Goal: Task Accomplishment & Management: Complete application form

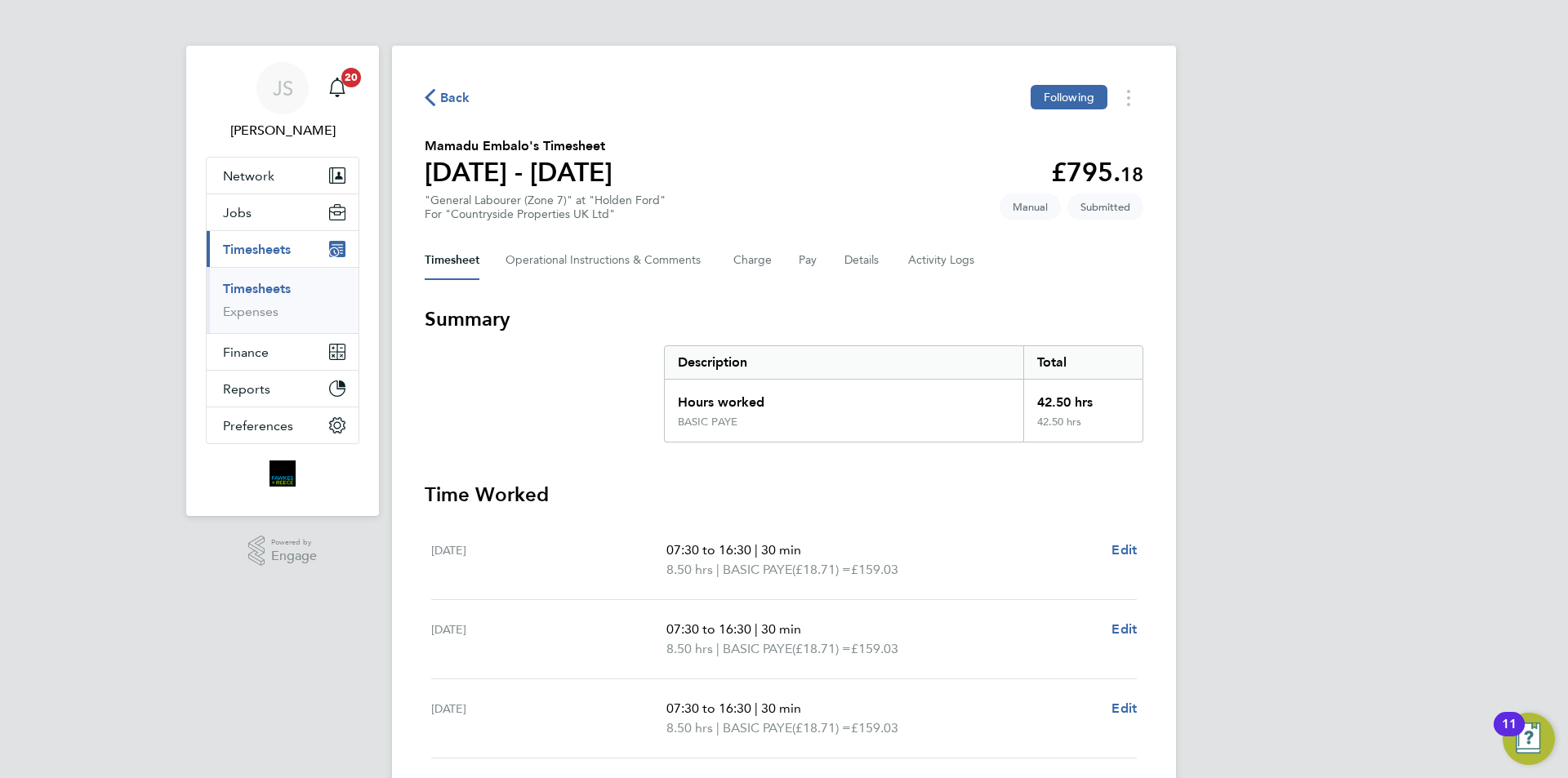
click at [275, 285] on link "Timesheets" at bounding box center [256, 289] width 68 height 16
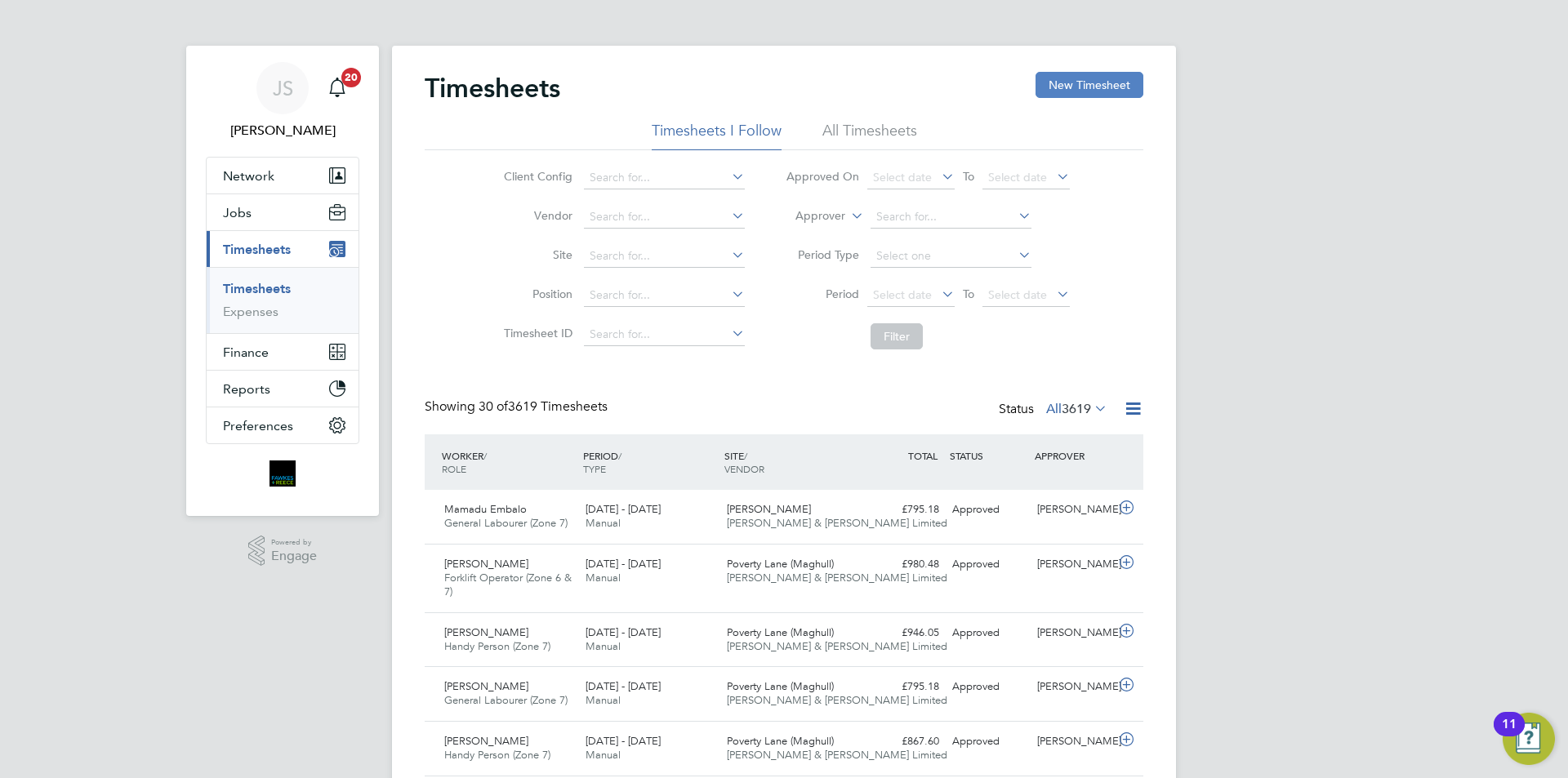
click at [1091, 81] on button "New Timesheet" at bounding box center [1090, 84] width 108 height 26
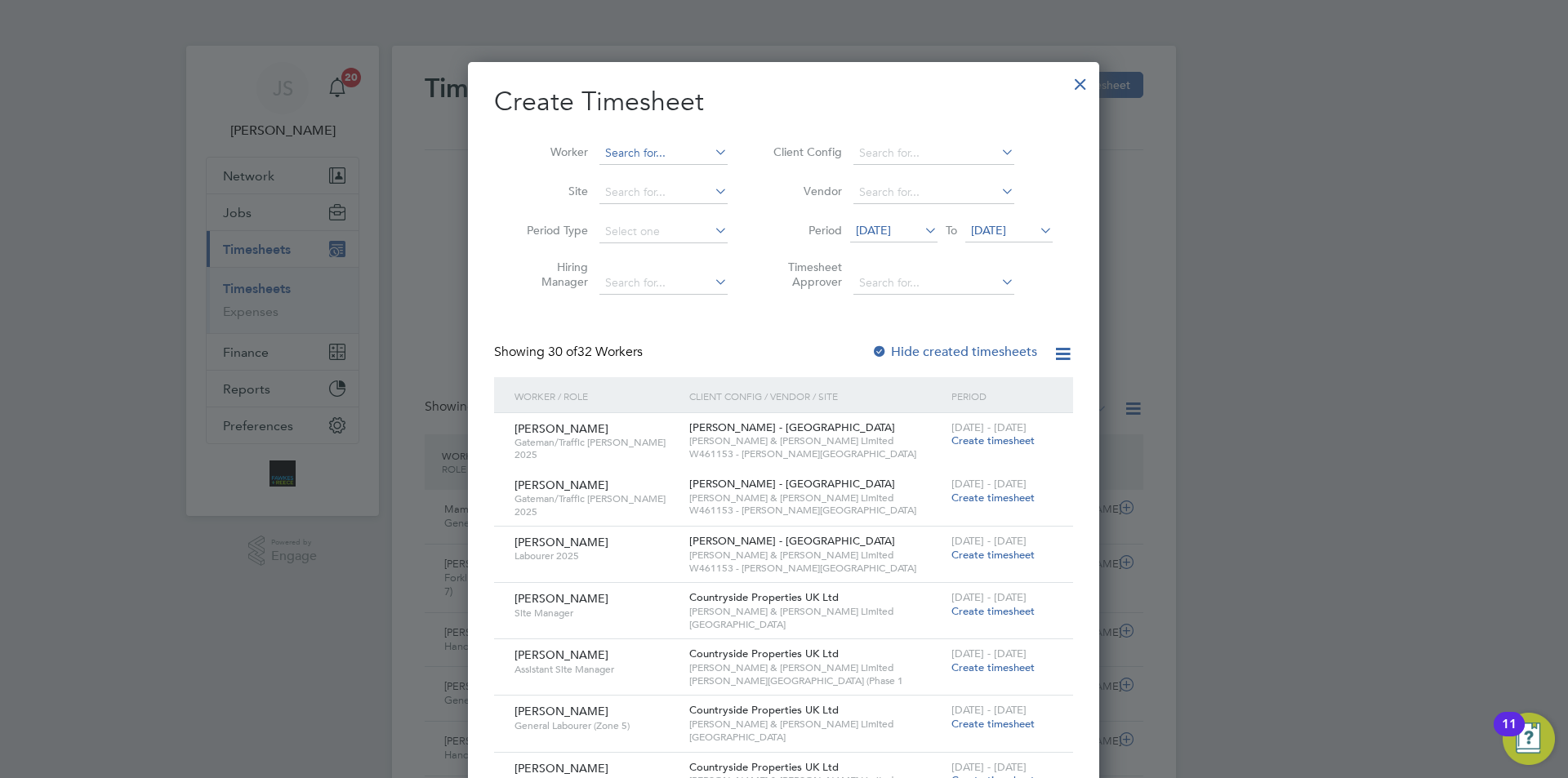
click at [606, 146] on input at bounding box center [663, 153] width 128 height 23
click at [623, 191] on li "Im ran [PERSON_NAME]" at bounding box center [672, 197] width 145 height 22
type input "[PERSON_NAME]"
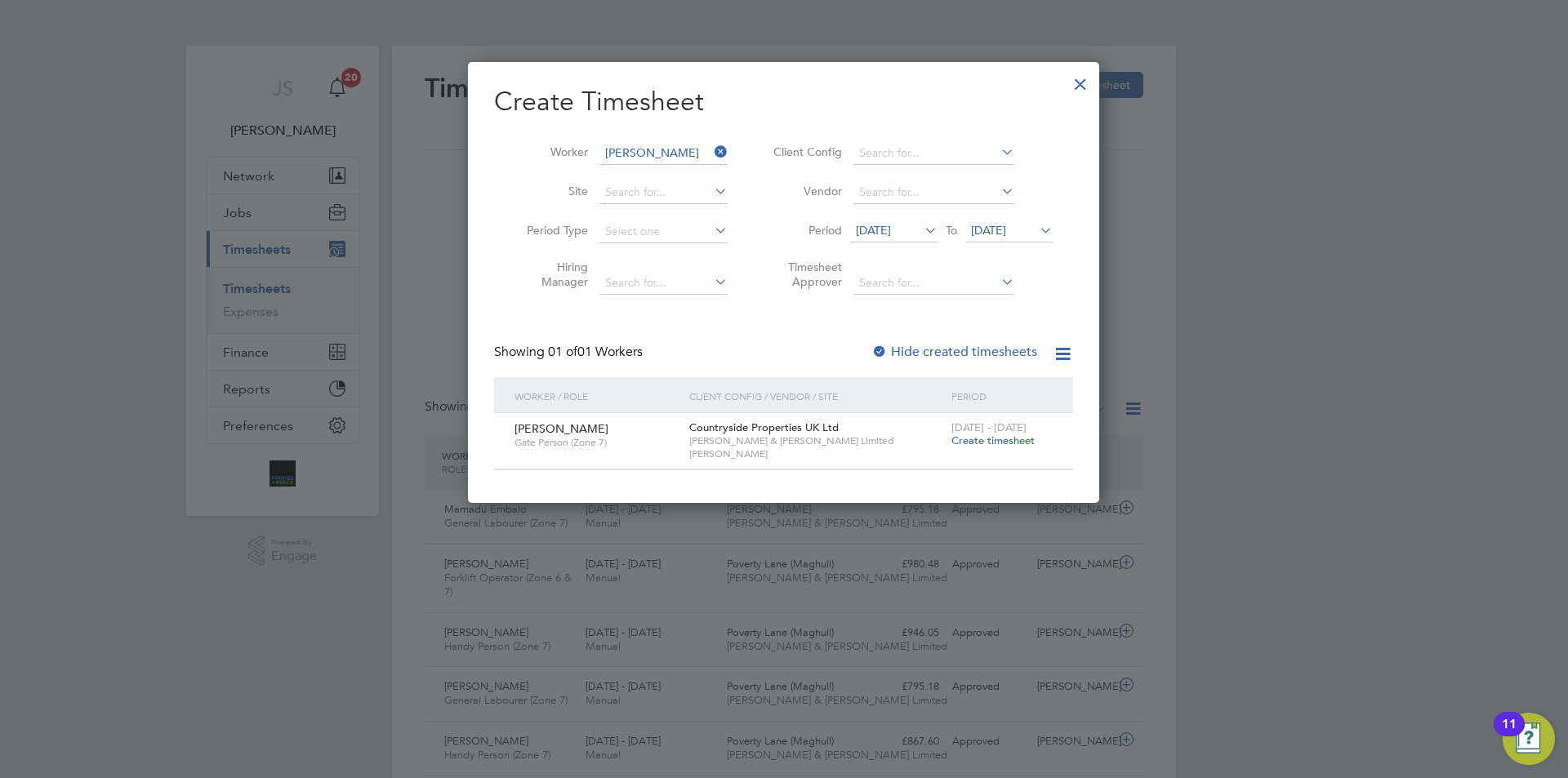
click at [977, 431] on span "[DATE] - [DATE]" at bounding box center [988, 427] width 75 height 14
click at [978, 441] on span "Create timesheet" at bounding box center [993, 440] width 84 height 14
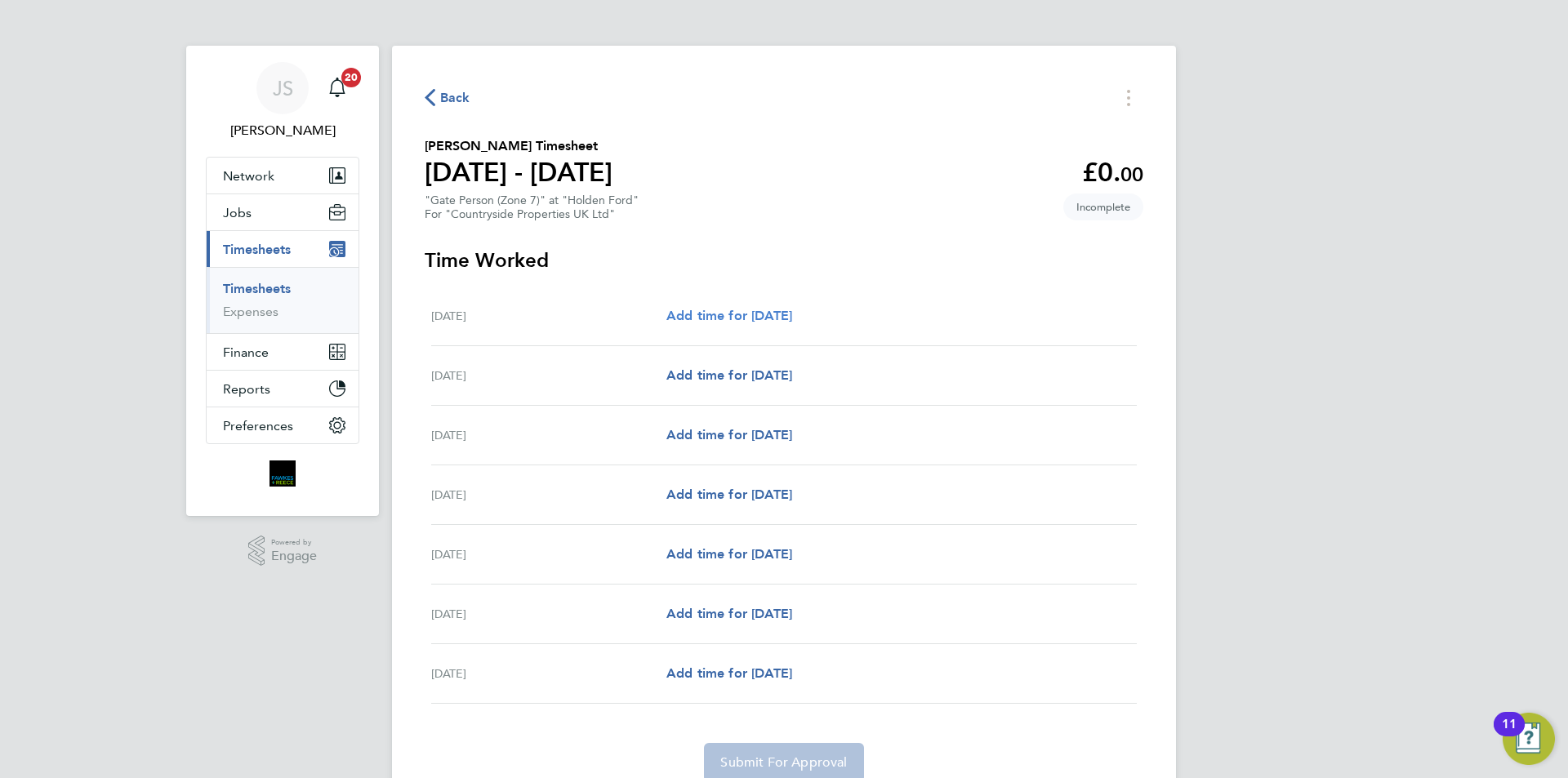
click at [672, 310] on span "Add time for [DATE]" at bounding box center [729, 316] width 125 height 16
select select "30"
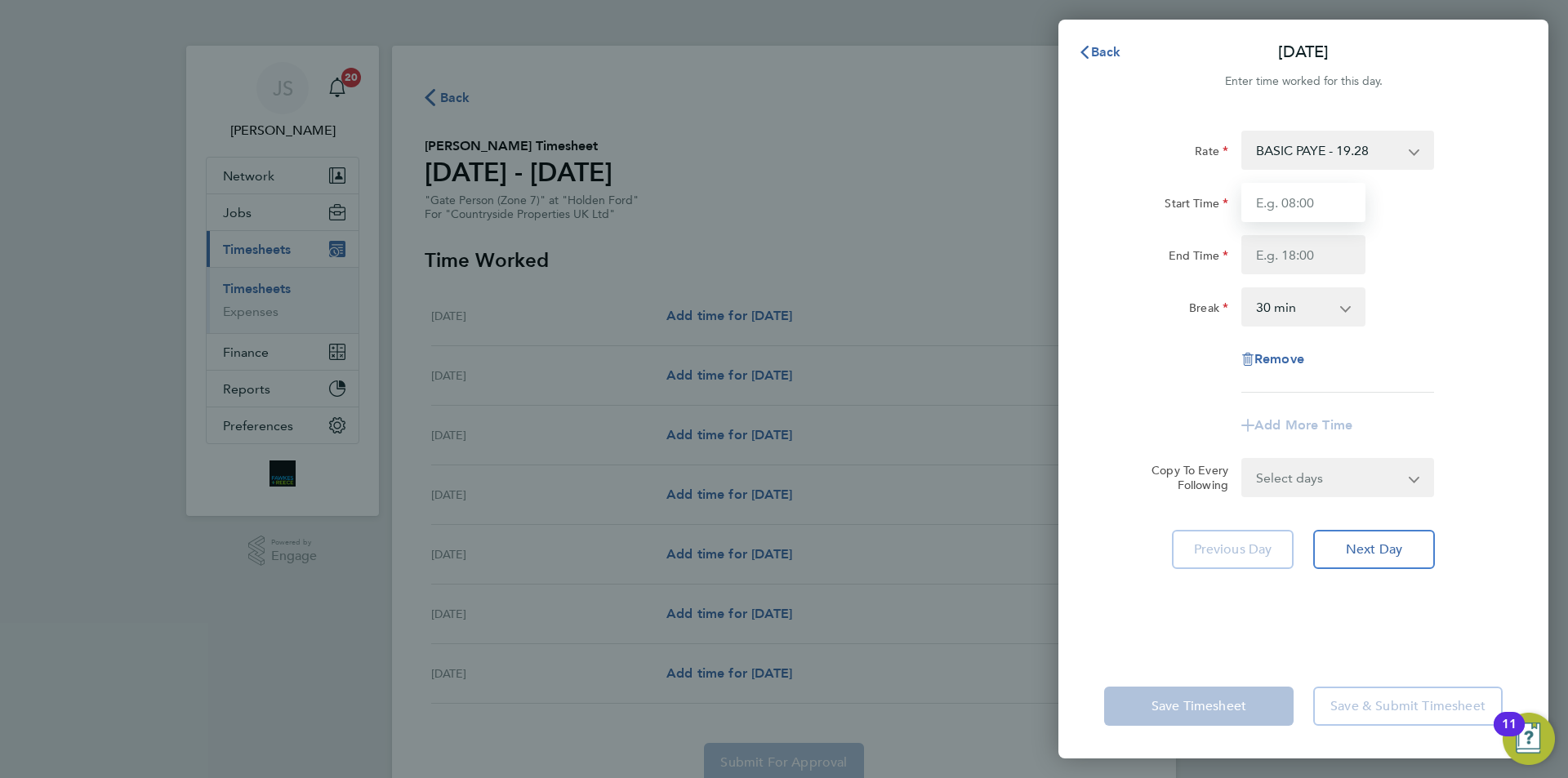
click at [1282, 200] on input "Start Time" at bounding box center [1304, 202] width 124 height 39
type input "07:30"
click at [1288, 248] on input "End Time" at bounding box center [1304, 254] width 124 height 39
type input "16:30"
click at [1174, 378] on div "Remove" at bounding box center [1303, 359] width 412 height 39
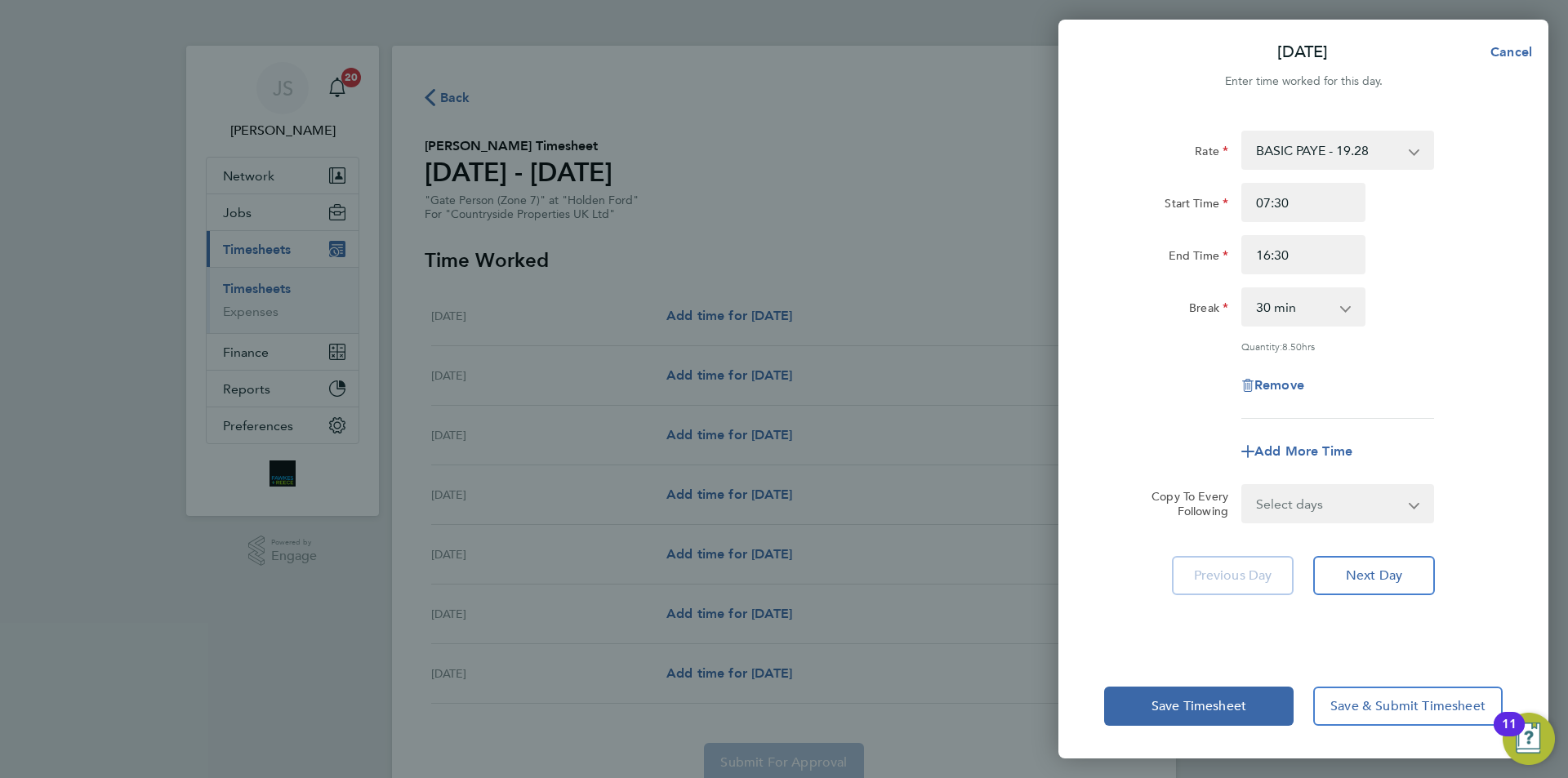
drag, startPoint x: 1273, startPoint y: 484, endPoint x: 1274, endPoint y: 493, distance: 9.1
click at [1273, 486] on form "Rate BASIC PAYE - 19.28 Start Time 07:30 End Time 16:30 Break 0 min 15 min 30 m…" at bounding box center [1303, 327] width 399 height 393
click at [1276, 500] on select "Select days Day Weekday (Mon-Fri) Weekend (Sat-Sun) [DATE] [DATE] [DATE] [DATE]…" at bounding box center [1328, 503] width 172 height 36
select select "WEEKDAY"
click at [1243, 486] on select "Select days Day Weekday (Mon-Fri) Weekend (Sat-Sun) [DATE] [DATE] [DATE] [DATE]…" at bounding box center [1328, 503] width 172 height 36
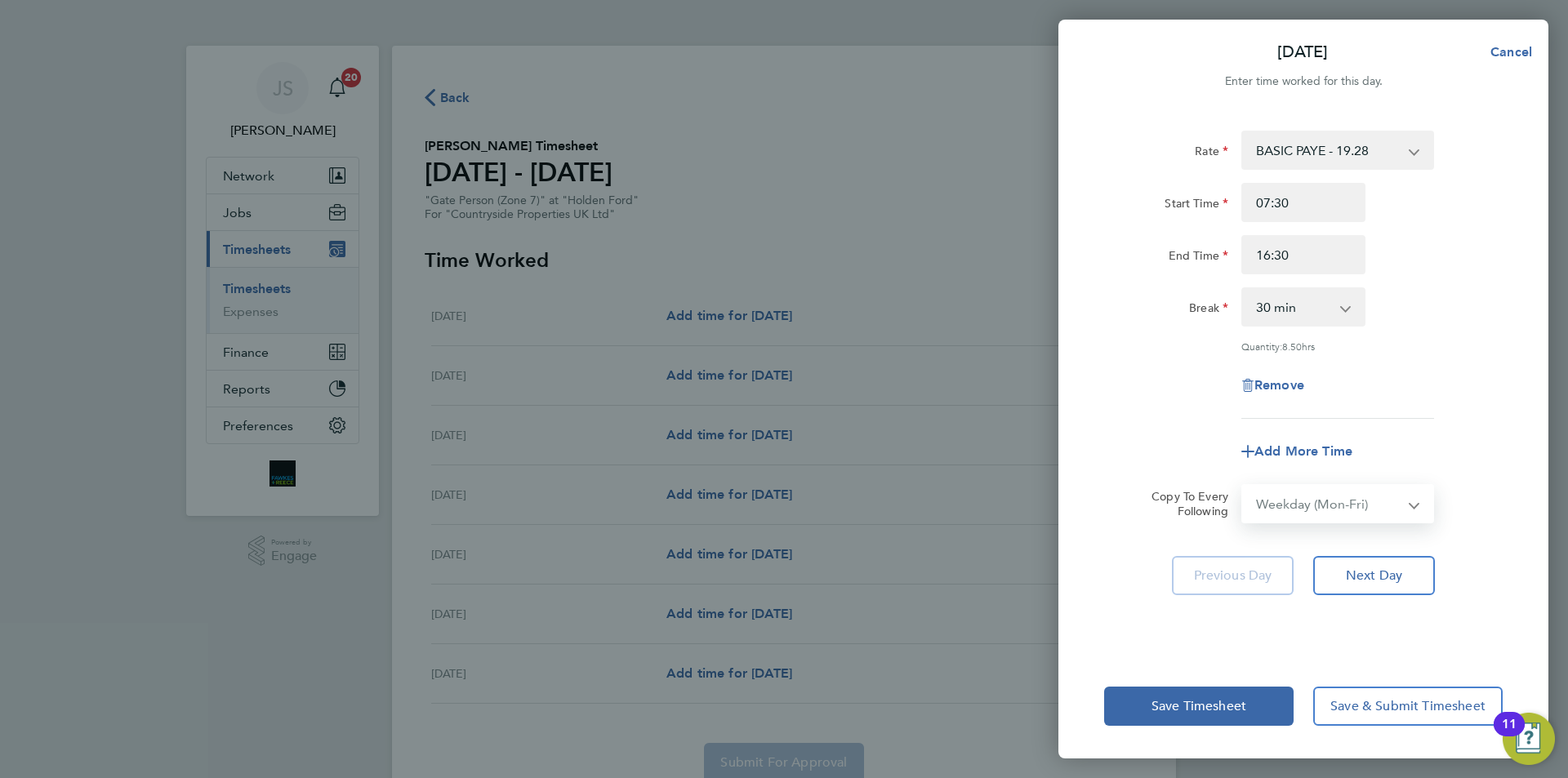
select select "[DATE]"
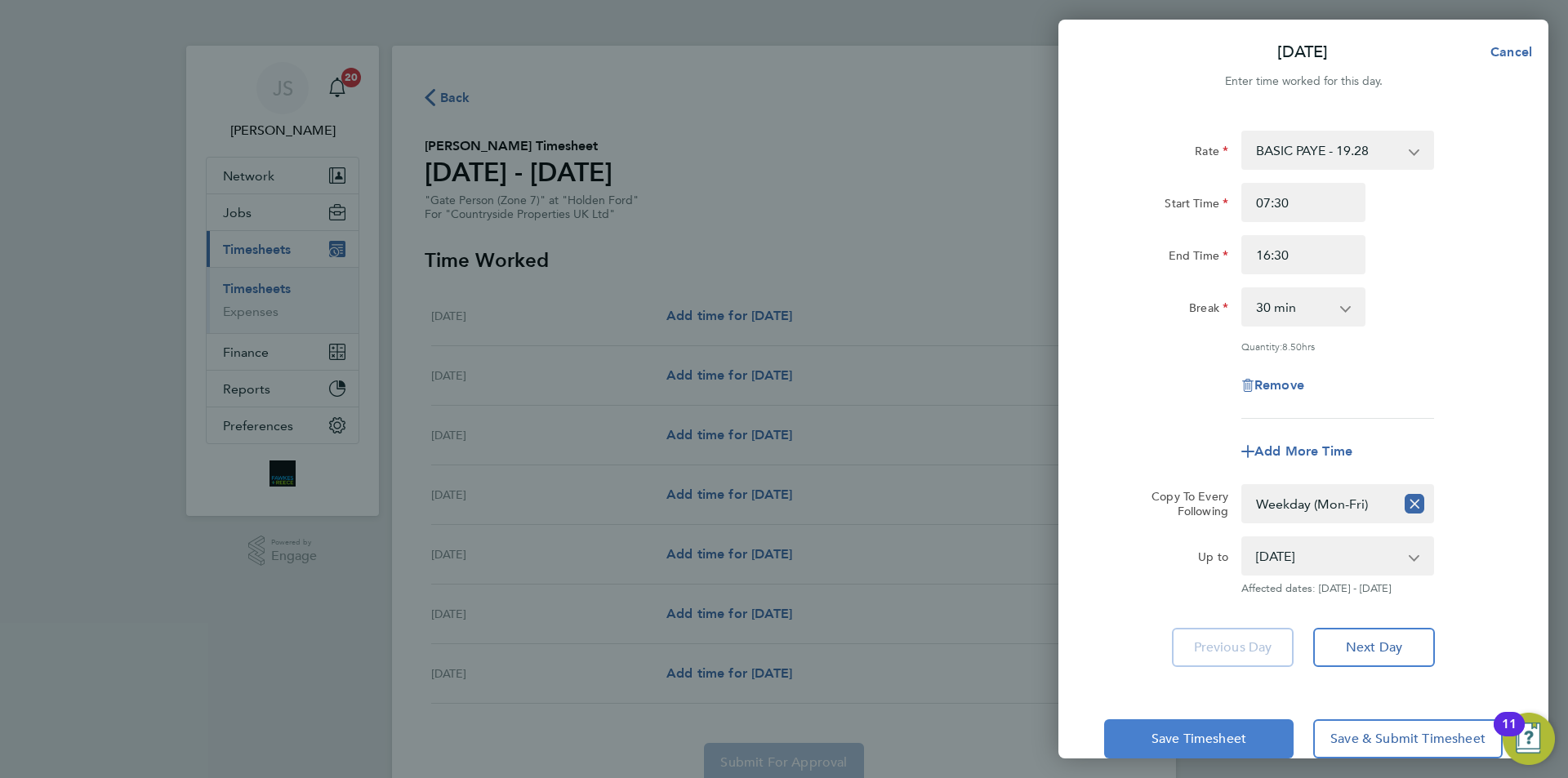
drag, startPoint x: 1150, startPoint y: 737, endPoint x: 1148, endPoint y: 724, distance: 13.2
click at [1150, 733] on button "Save Timesheet" at bounding box center [1199, 739] width 189 height 39
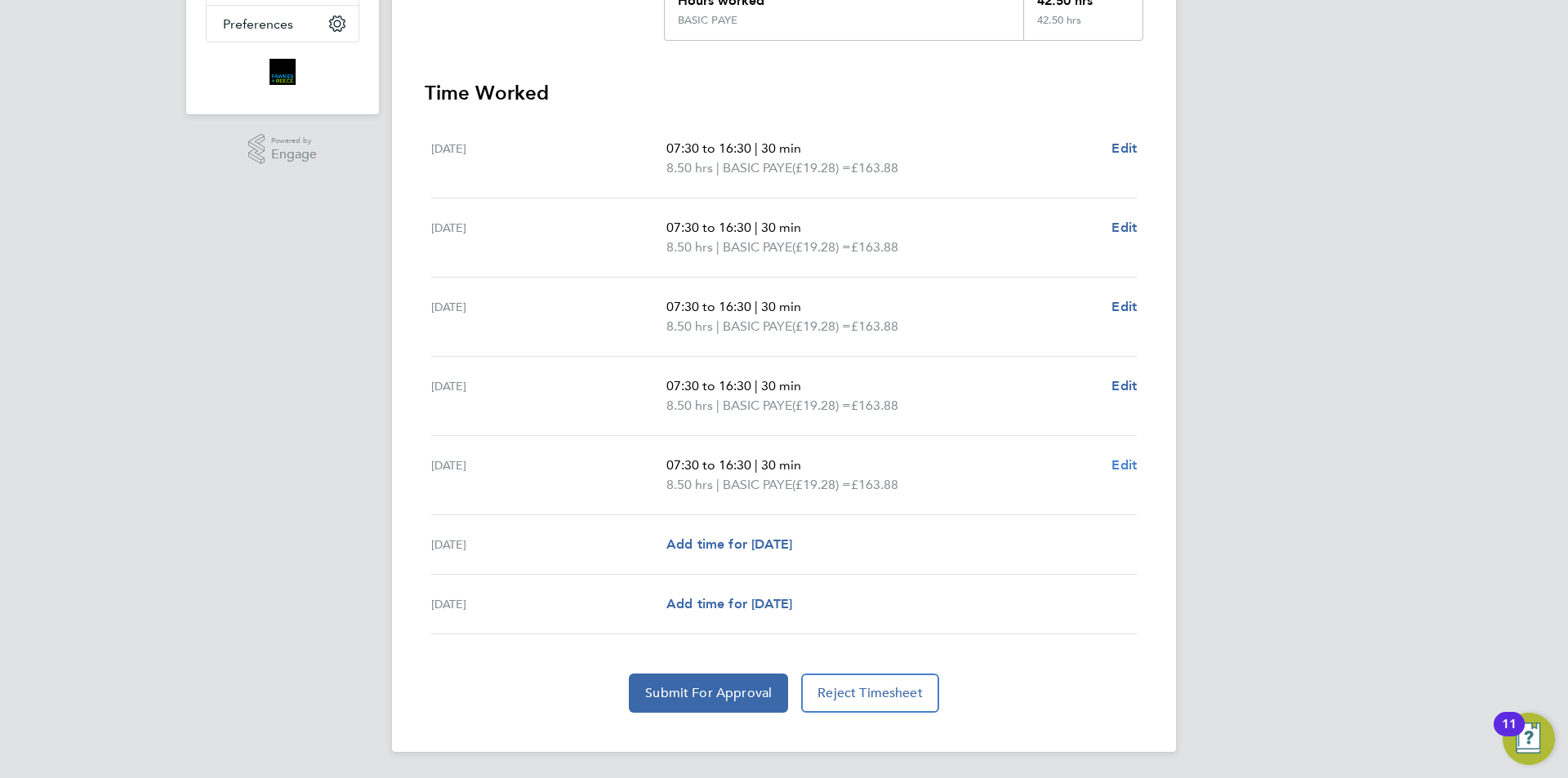
click at [1128, 469] on span "Edit" at bounding box center [1124, 464] width 25 height 16
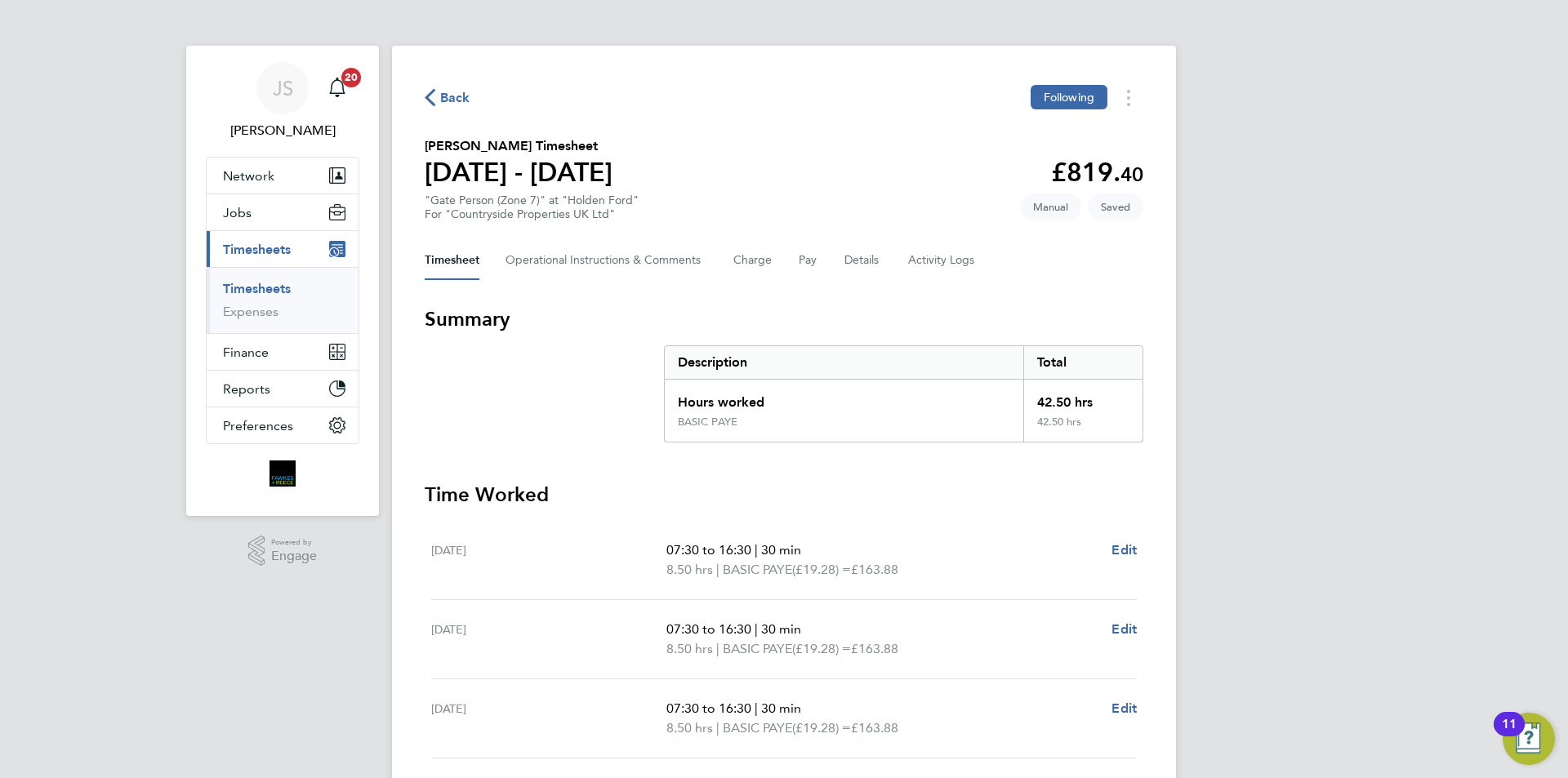
select select "30"
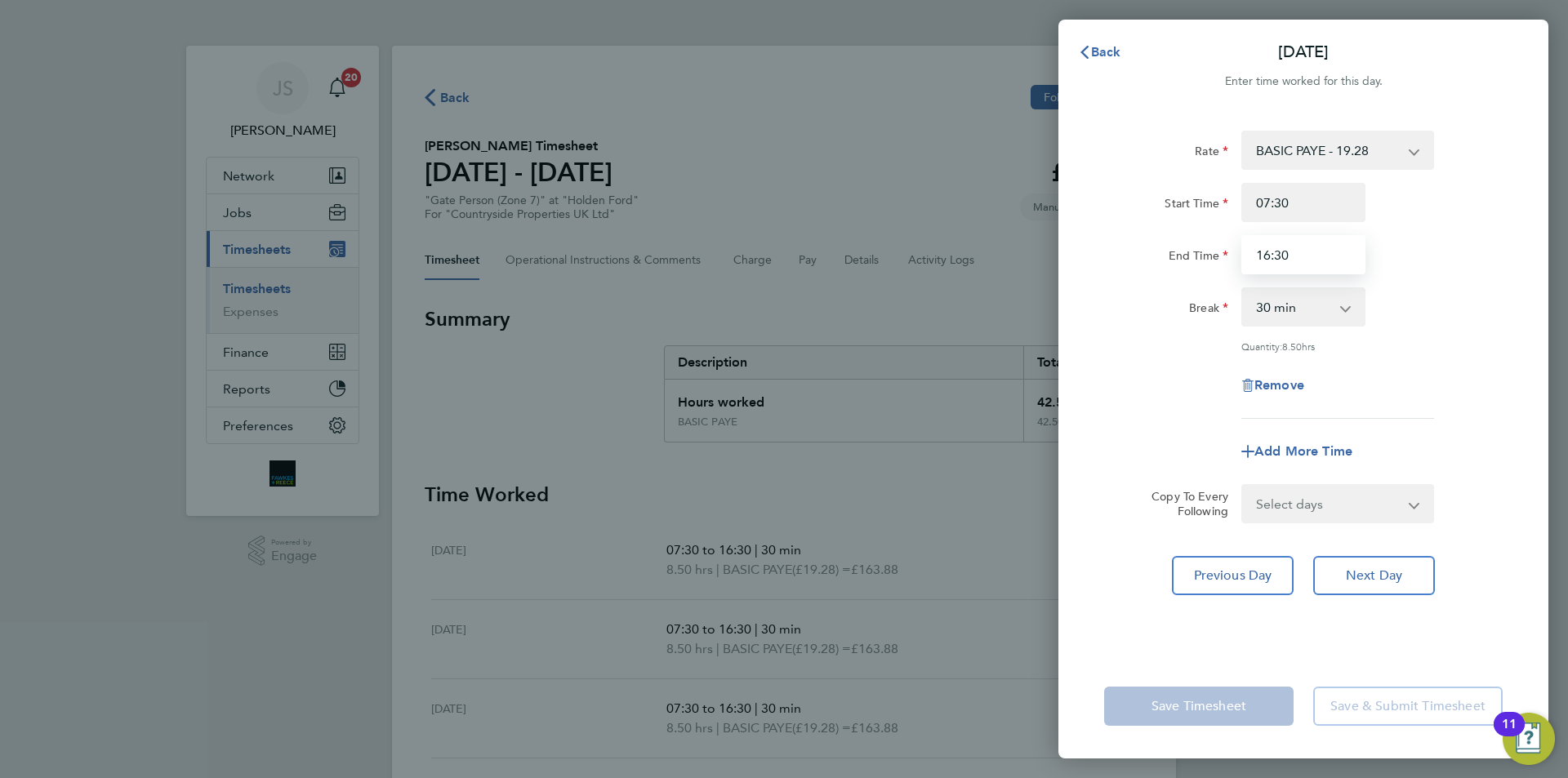
click at [1291, 261] on input "16:30" at bounding box center [1304, 254] width 124 height 39
click at [1175, 414] on div "Rate BASIC PAYE - 19.28 Start Time 07:30 End Time 14:30 Break 0 min 15 min 30 m…" at bounding box center [1303, 275] width 399 height 288
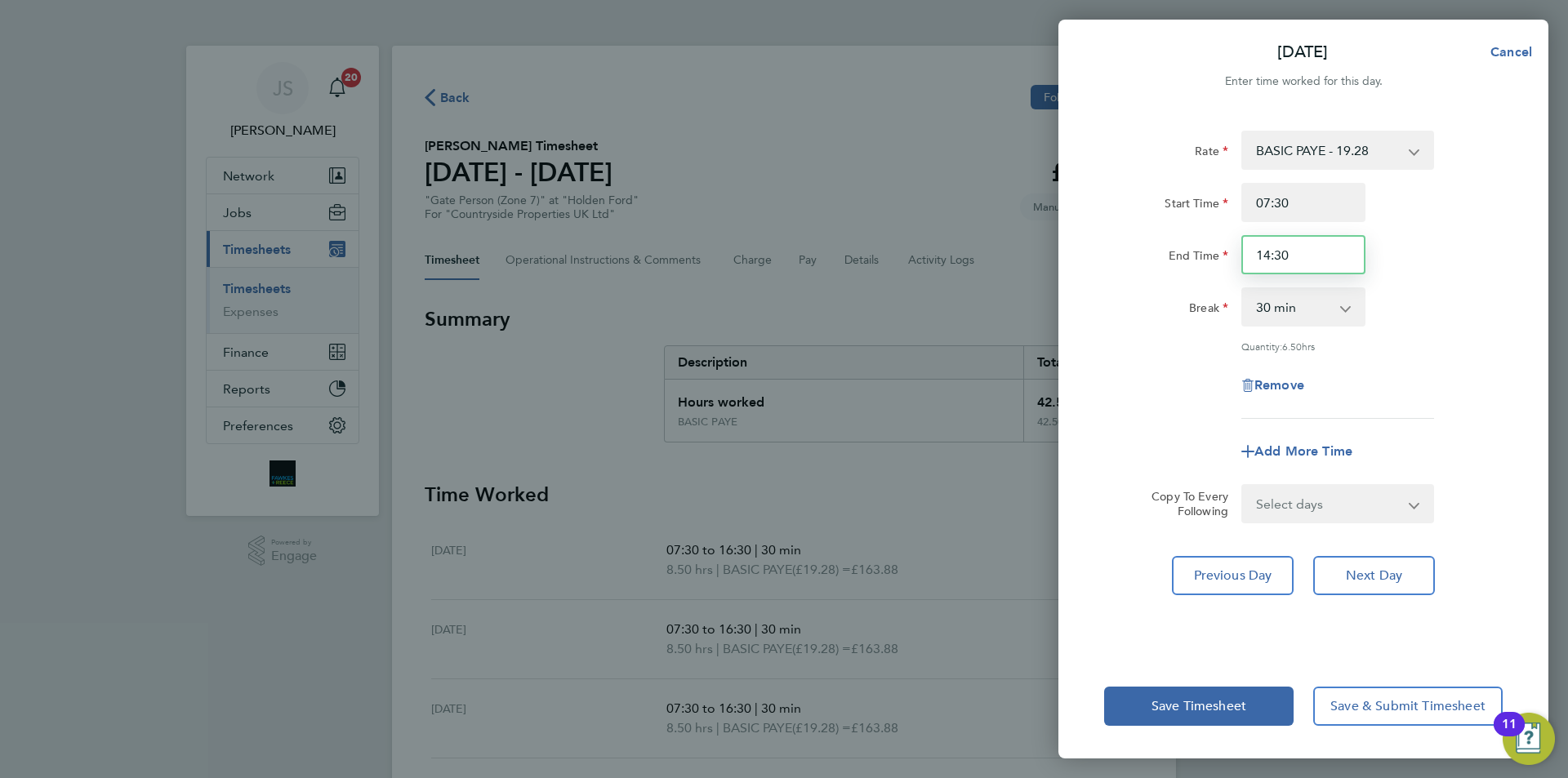
click at [1310, 249] on input "14:30" at bounding box center [1304, 254] width 124 height 39
type input "14:00"
click at [1195, 371] on div "Remove" at bounding box center [1303, 385] width 412 height 39
click at [1209, 691] on button "Save Timesheet" at bounding box center [1199, 707] width 189 height 39
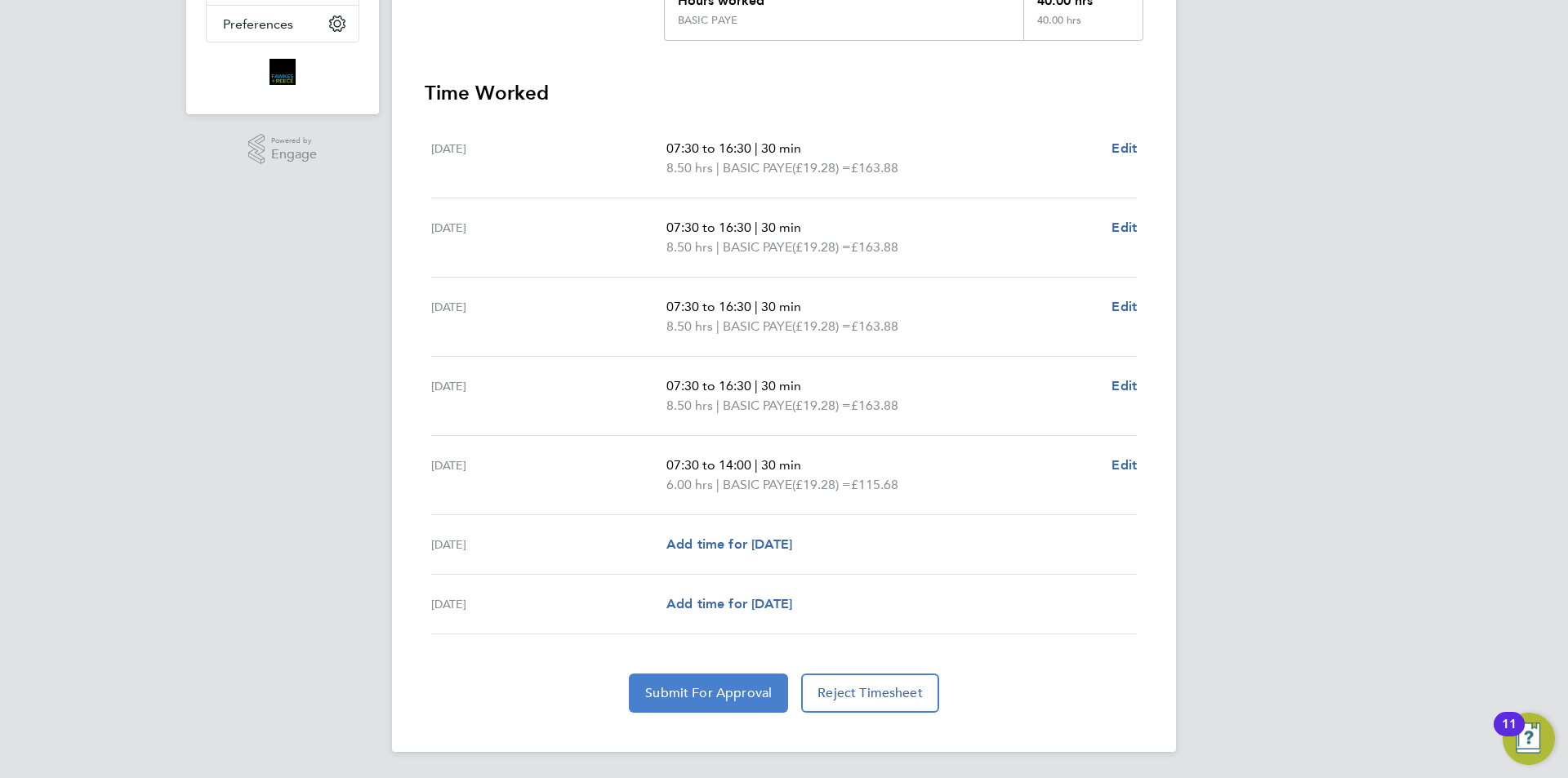
click at [723, 686] on span "Submit For Approval" at bounding box center [709, 694] width 126 height 17
